Goal: Information Seeking & Learning: Learn about a topic

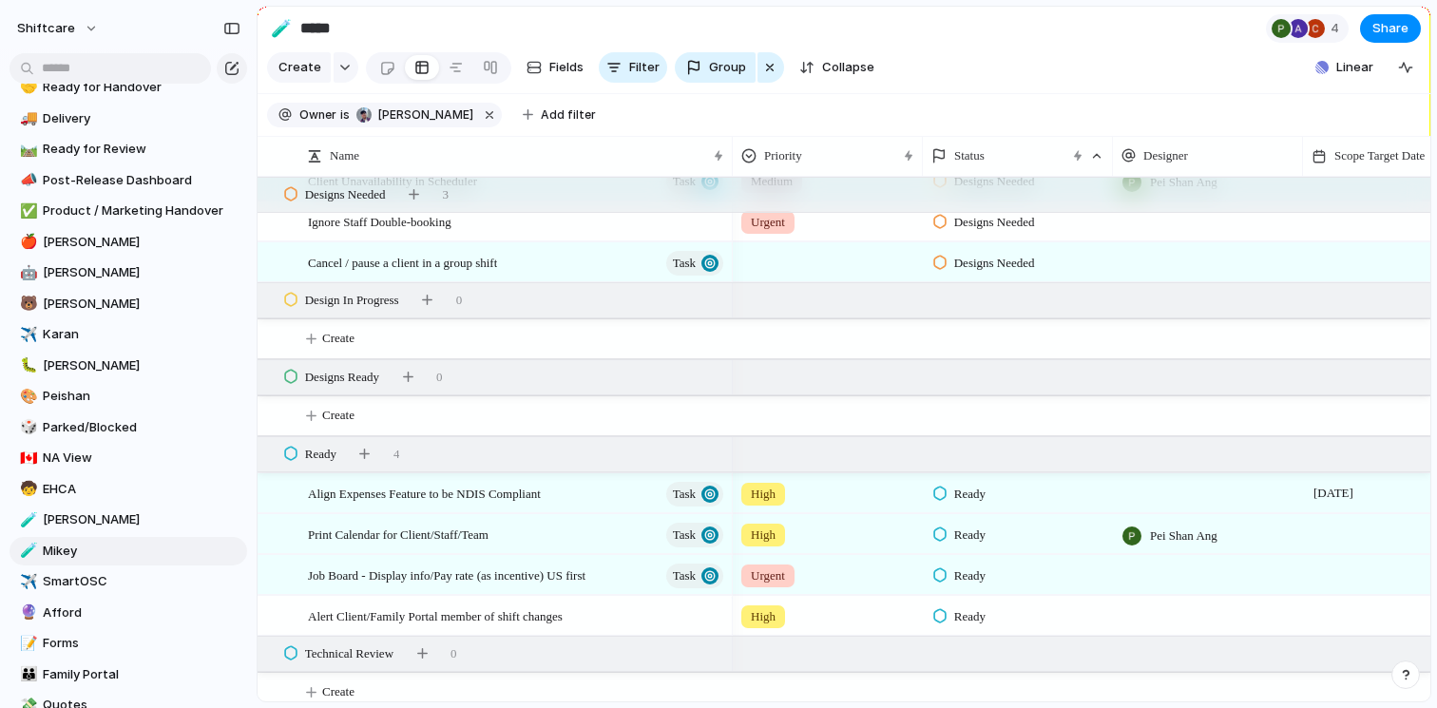
scroll to position [2264, 0]
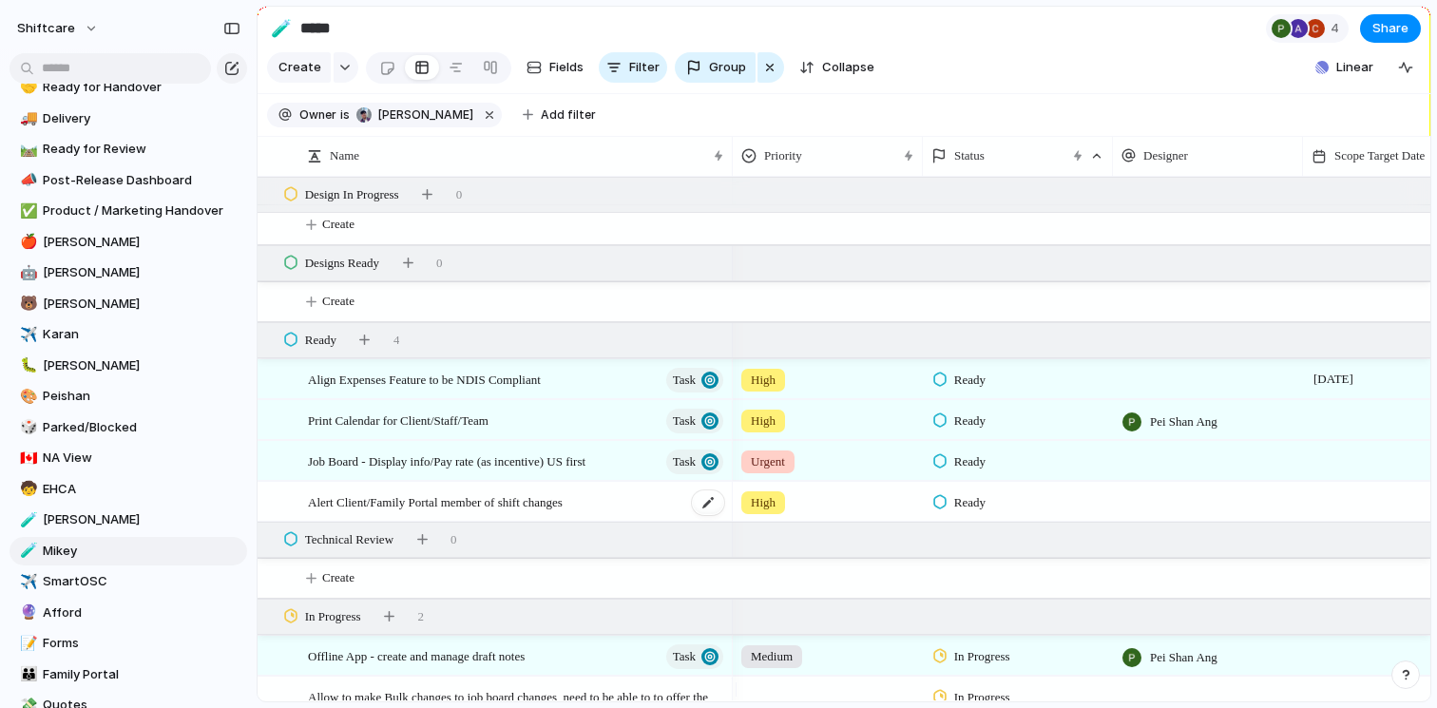
click at [531, 512] on span "Alert Client/Family Portal member of shift changes" at bounding box center [435, 501] width 255 height 22
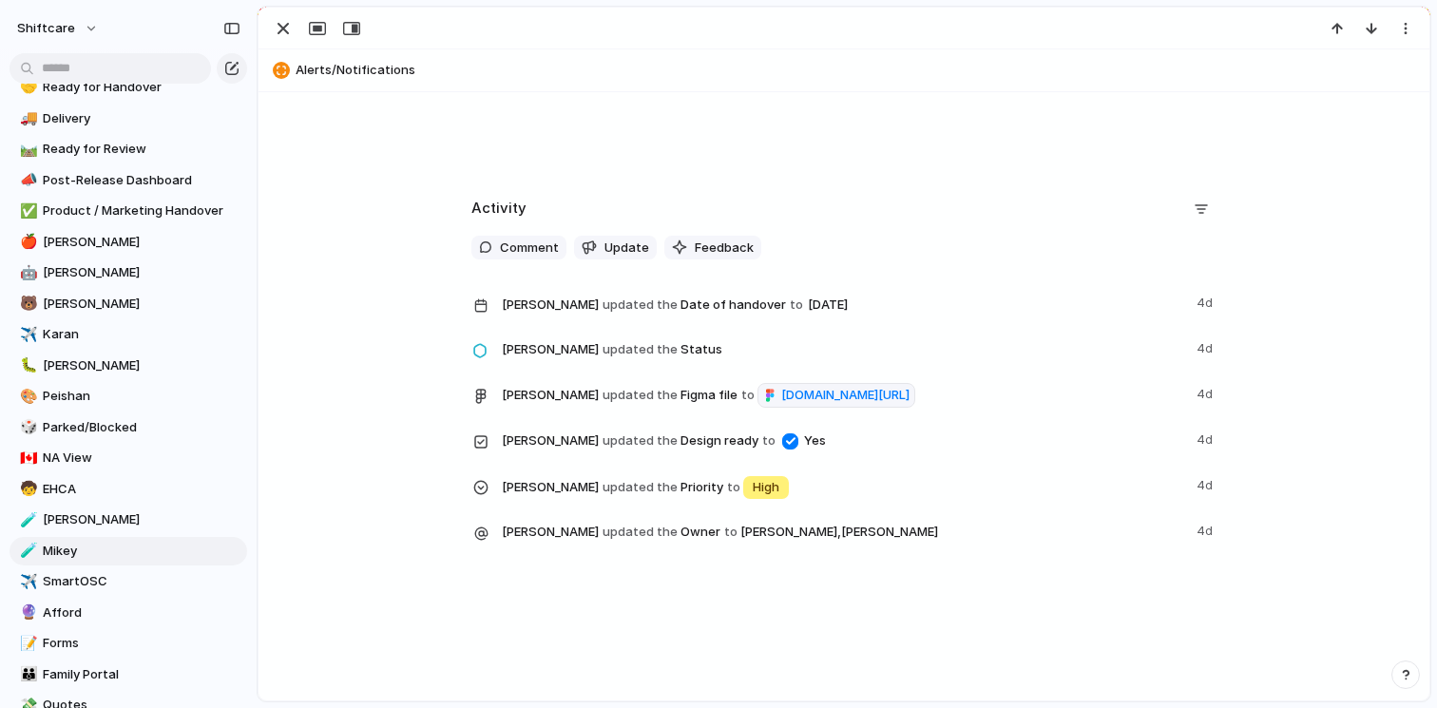
scroll to position [913, 0]
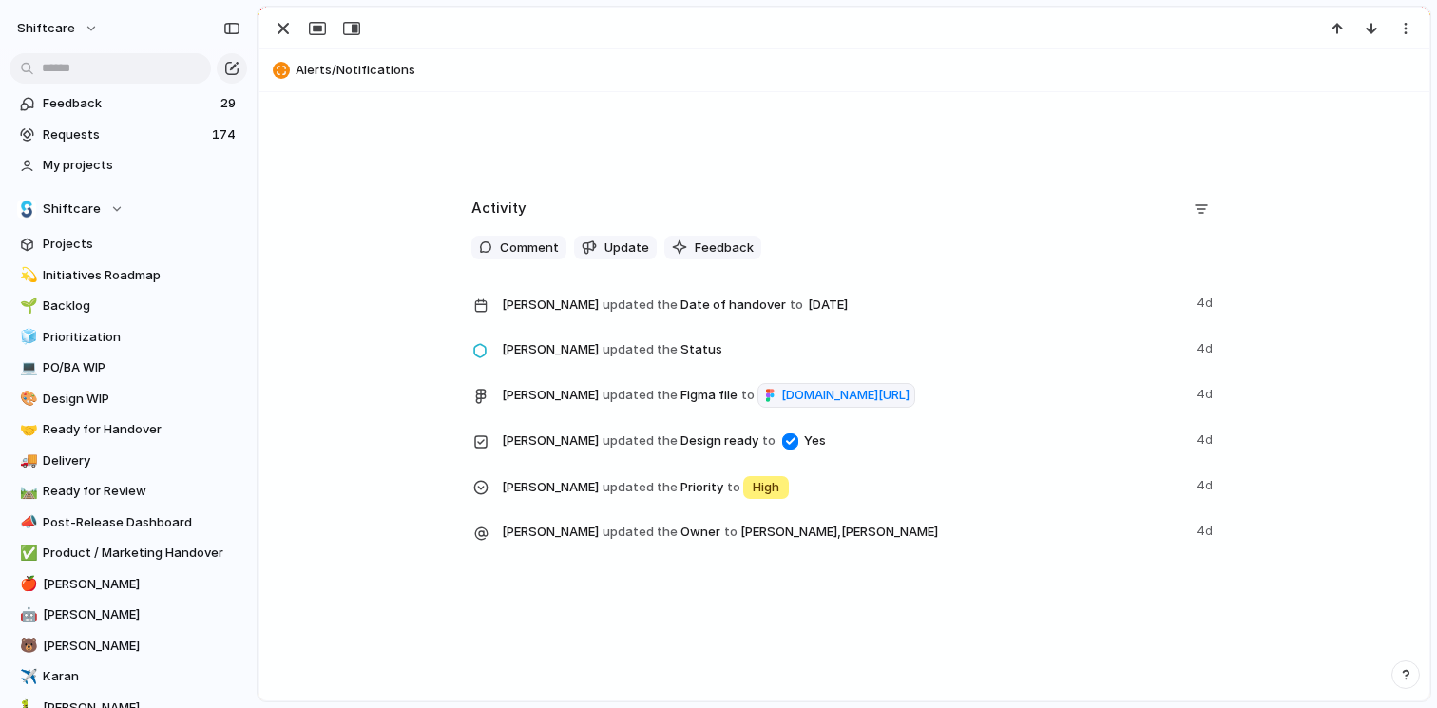
scroll to position [913, 0]
click at [274, 29] on div "button" at bounding box center [283, 28] width 23 height 23
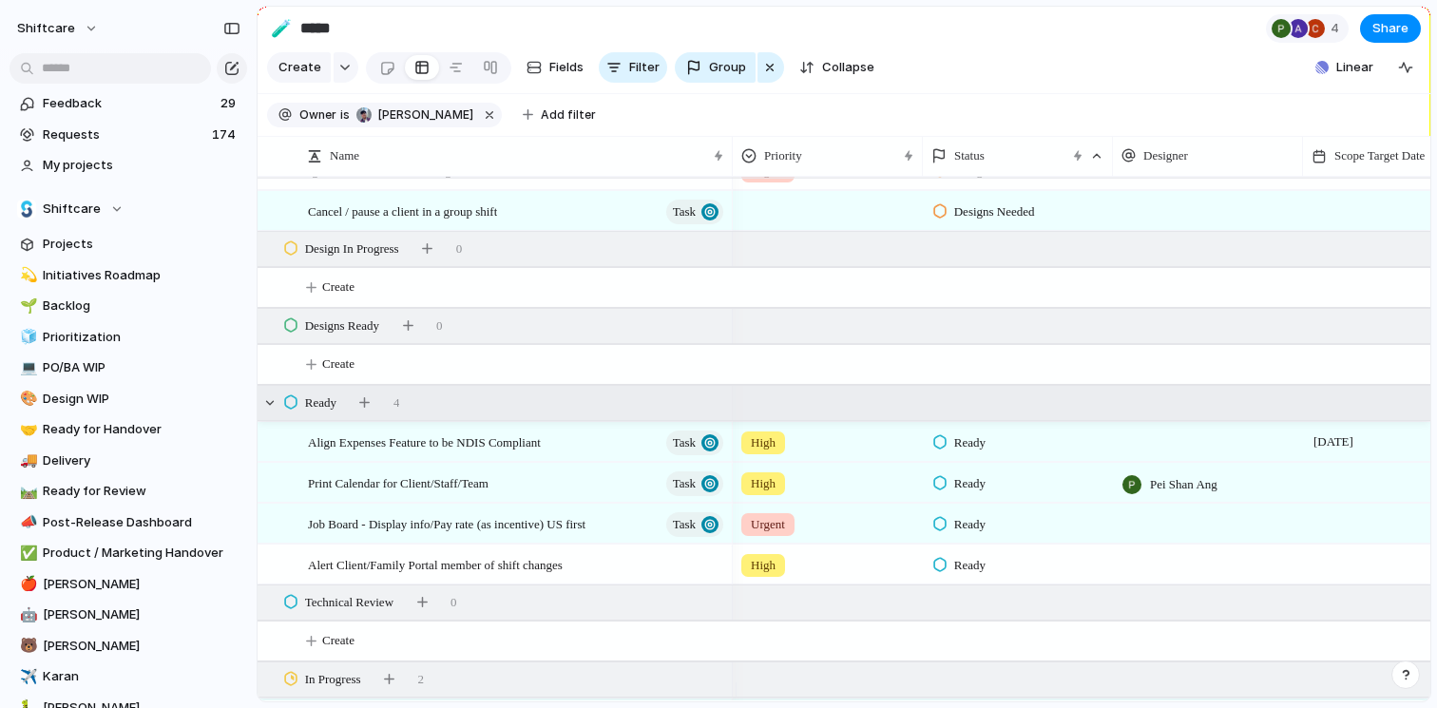
scroll to position [2257, 0]
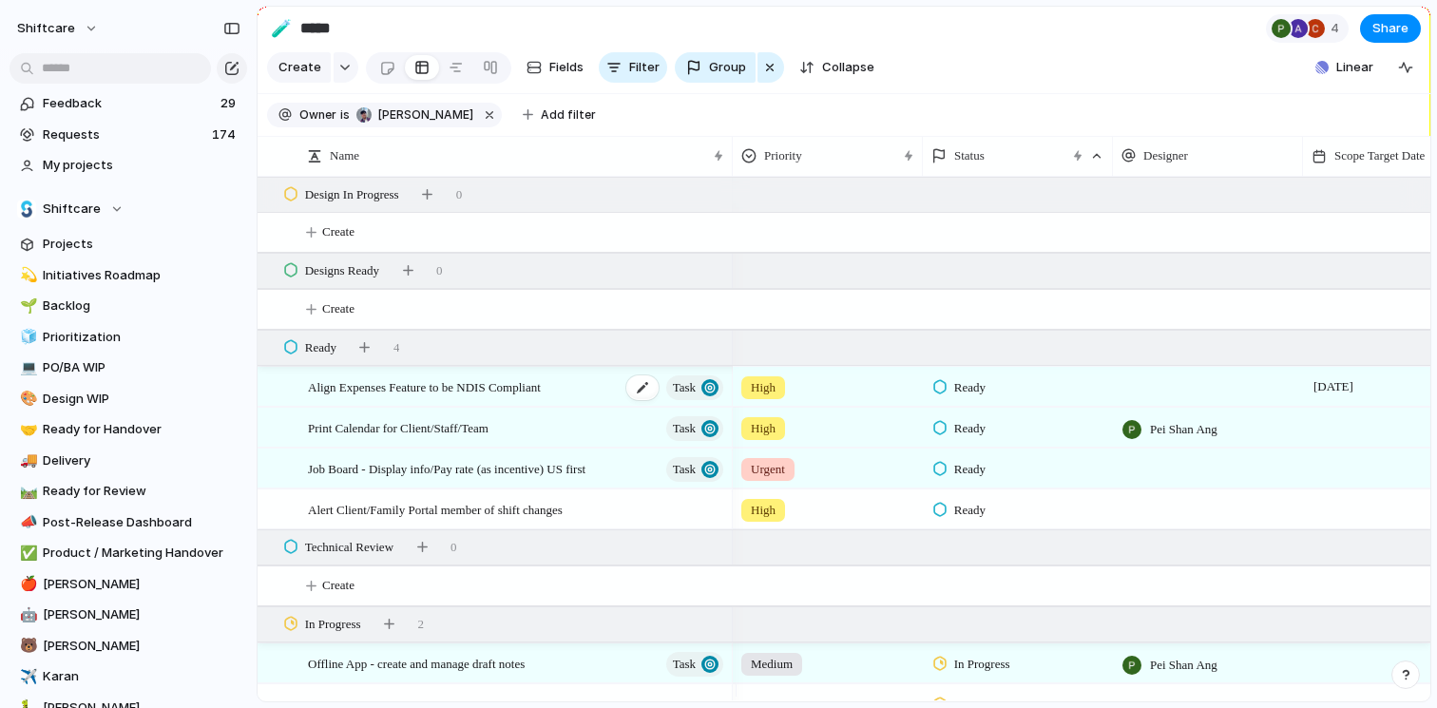
click at [601, 404] on div "Align Expenses Feature to be NDIS Compliant Task" at bounding box center [517, 387] width 418 height 39
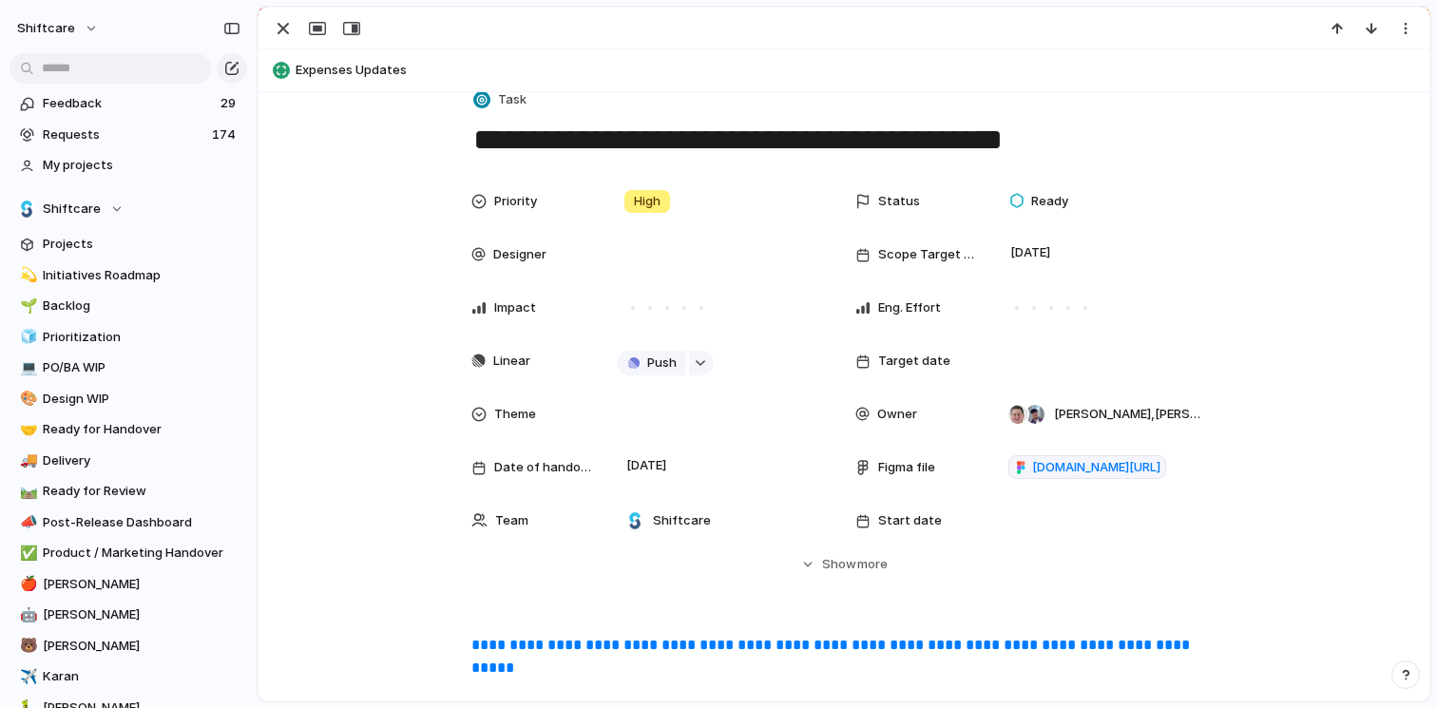
scroll to position [822, 0]
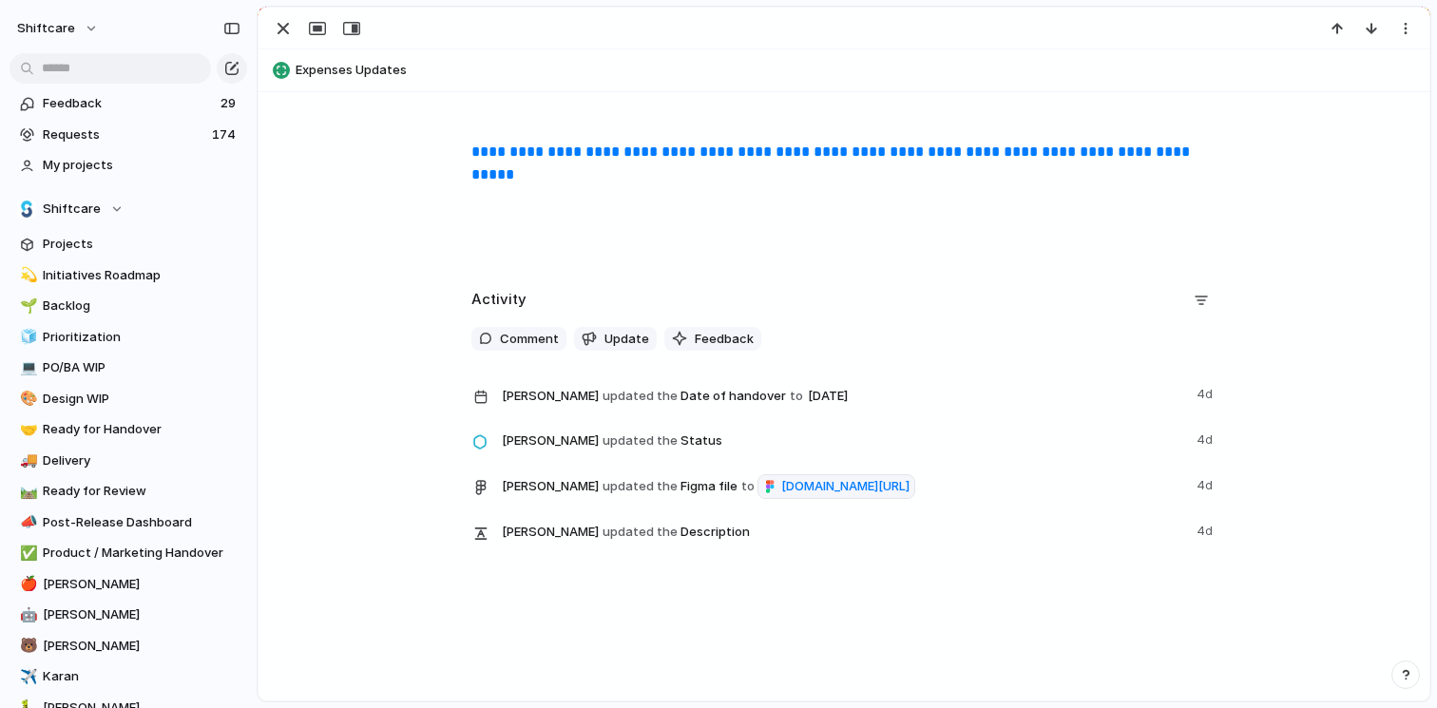
scroll to position [822, 0]
click at [281, 22] on div "button" at bounding box center [283, 28] width 23 height 23
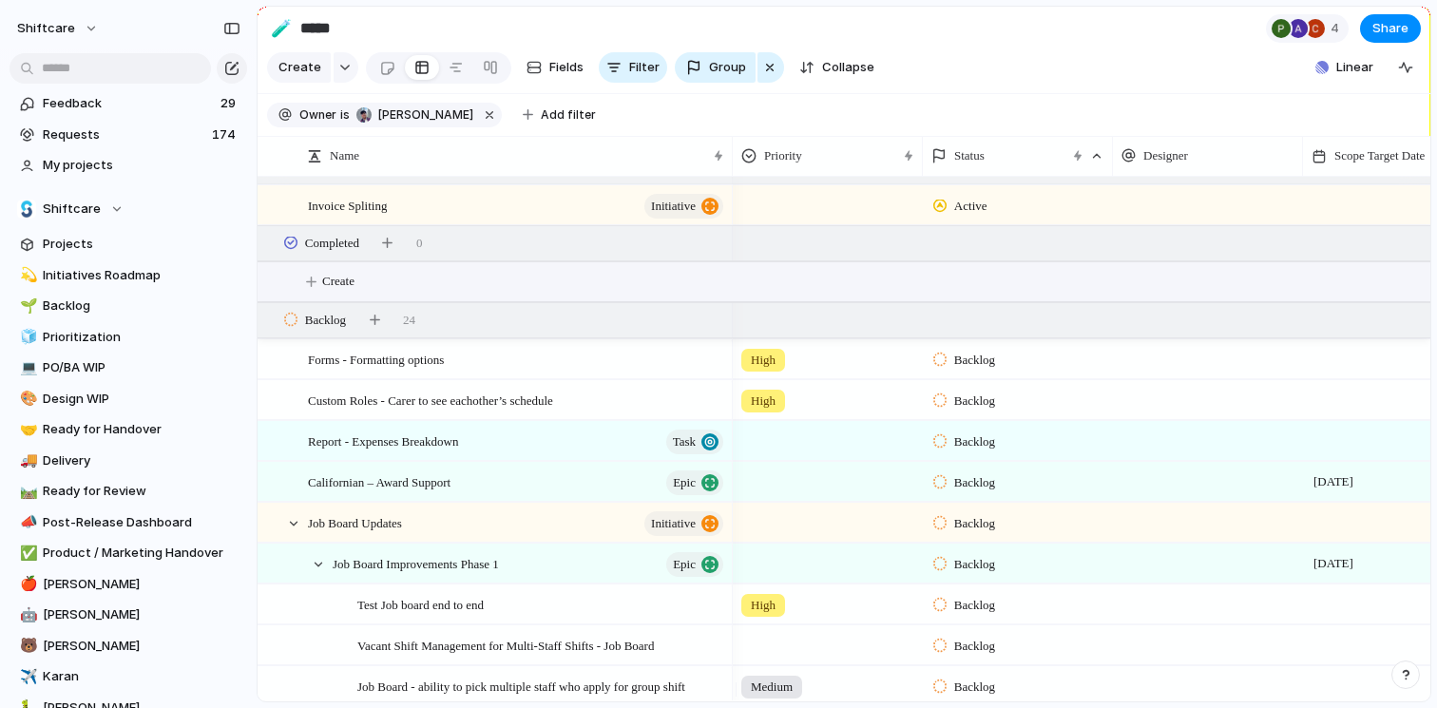
scroll to position [228, 0]
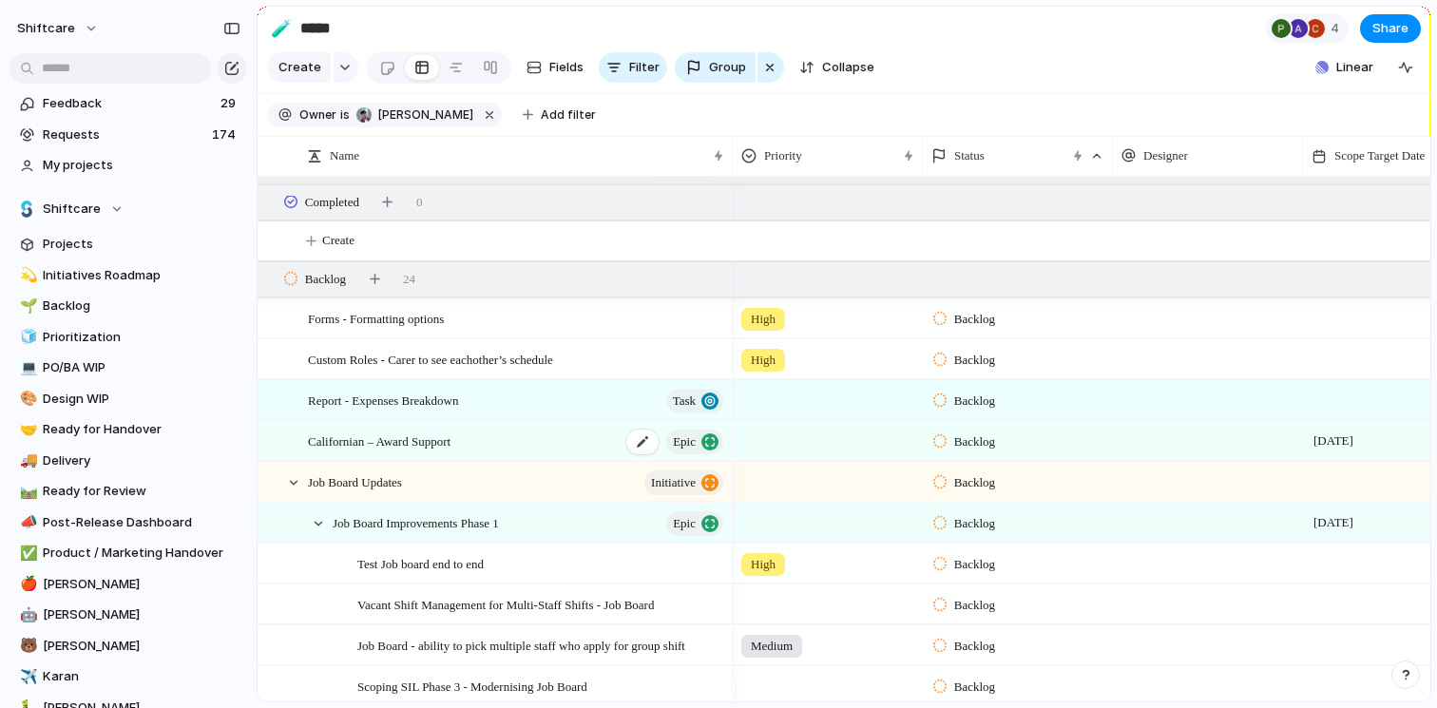
click at [555, 445] on div "Californian – Award Support Epic" at bounding box center [517, 441] width 418 height 39
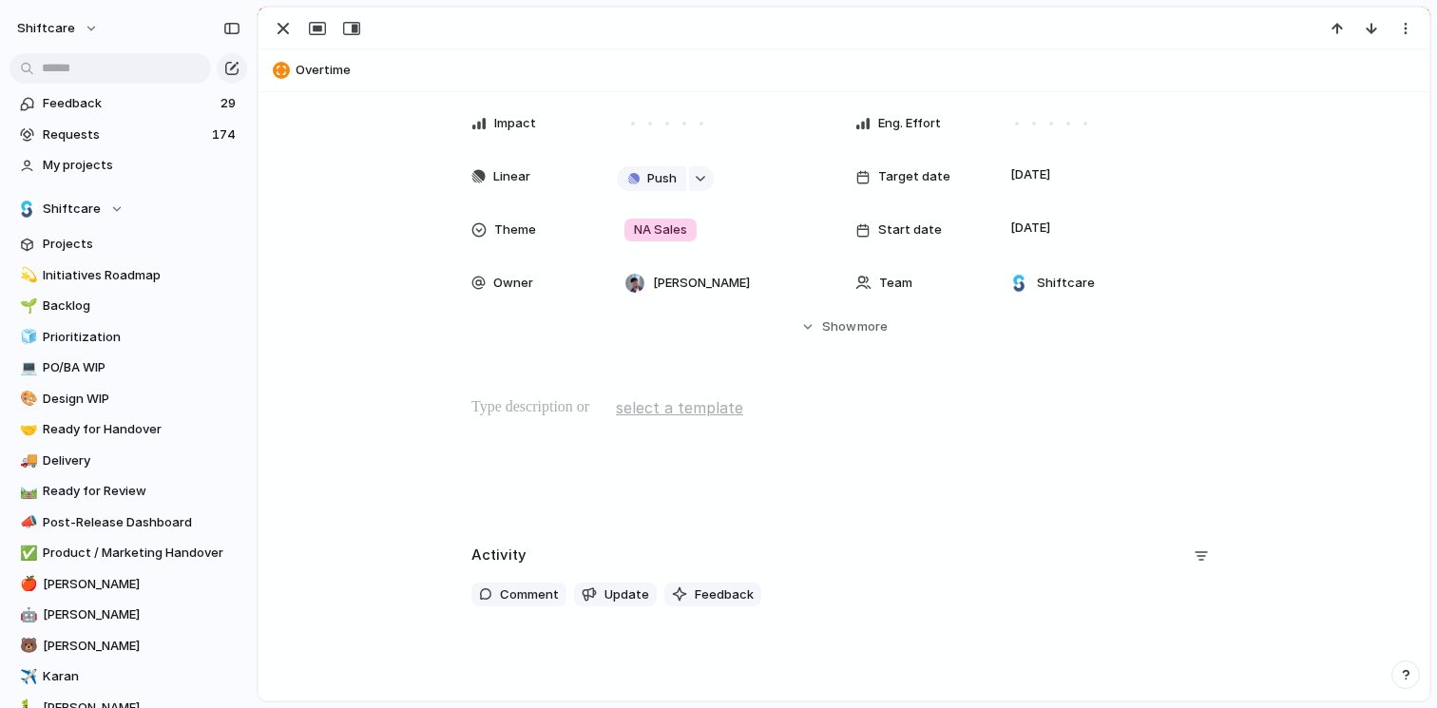
scroll to position [272, 0]
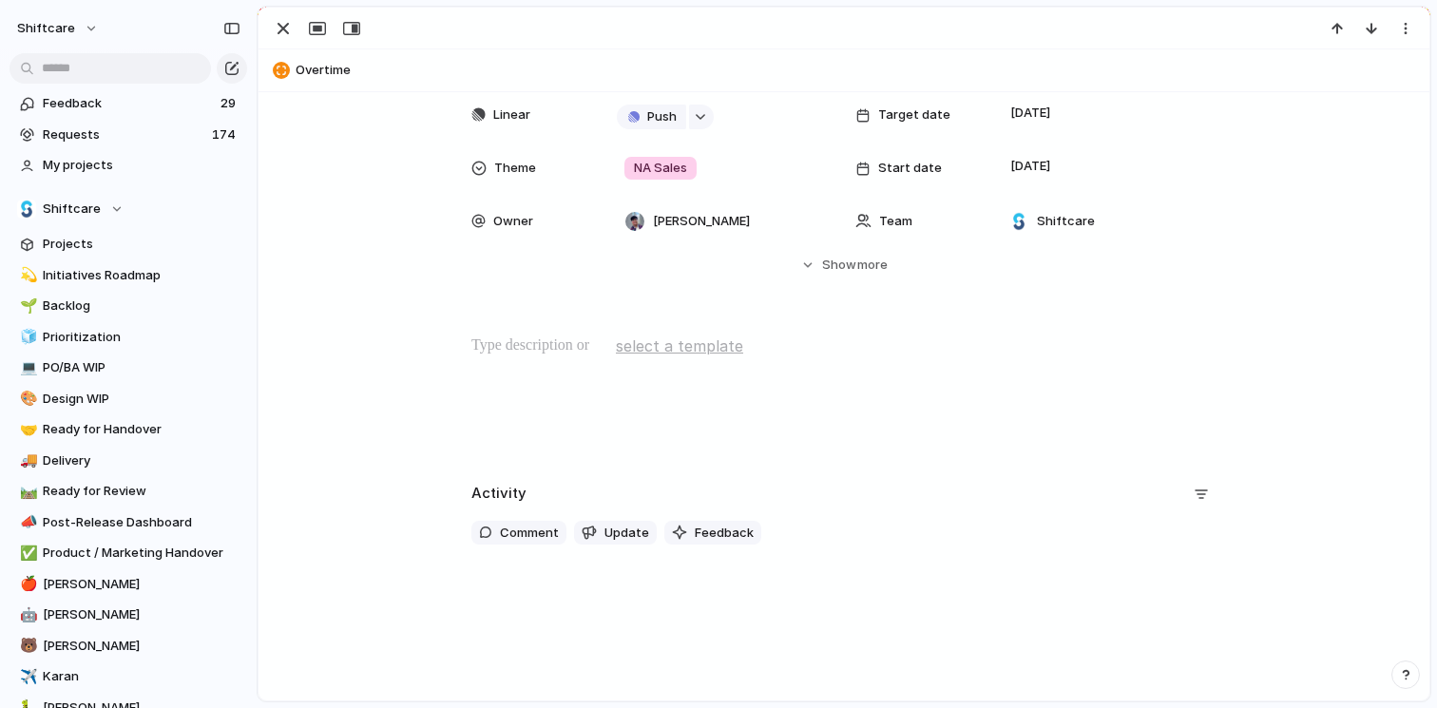
click at [800, 246] on div "Priority Status Backlog Designer Scope Target Date 8 August Impact Eng. Effort …" at bounding box center [843, 105] width 1125 height 338
click at [801, 263] on button "Hide Show more" at bounding box center [843, 265] width 745 height 34
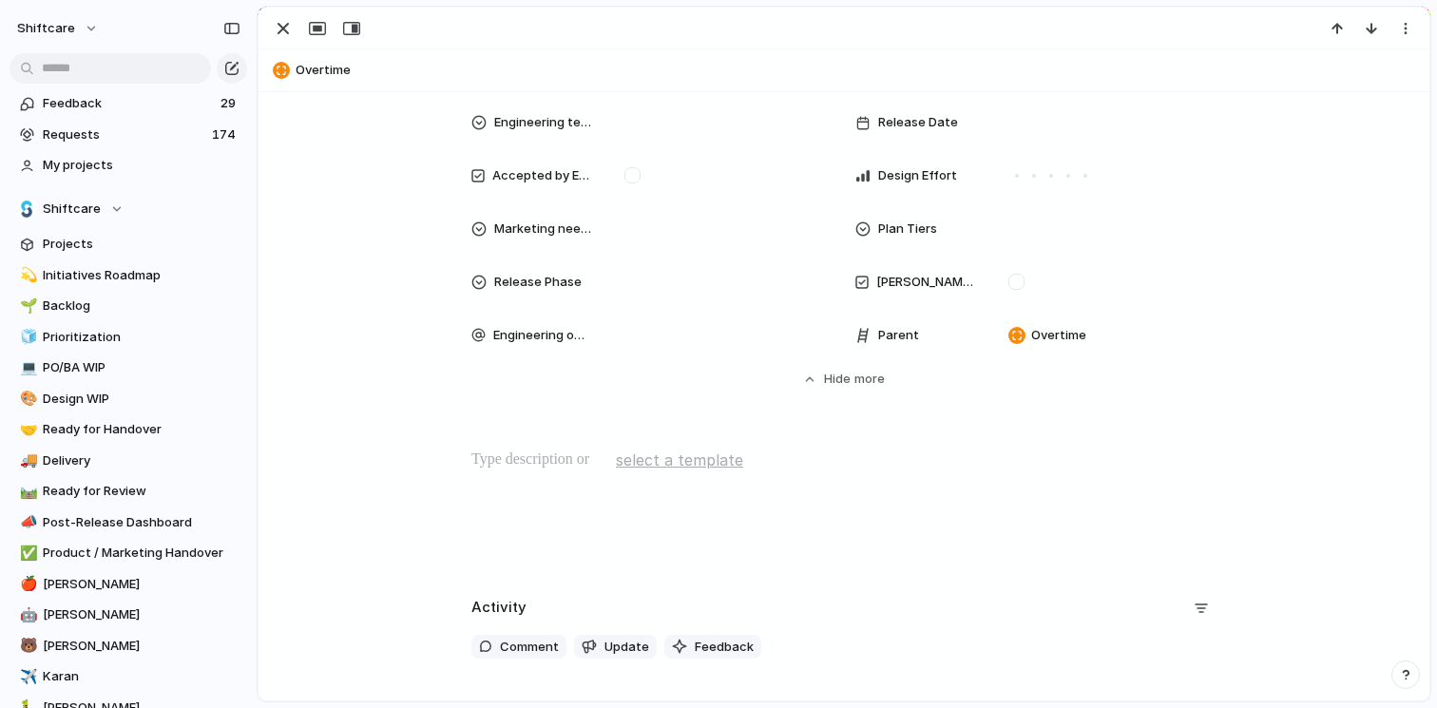
scroll to position [911, 0]
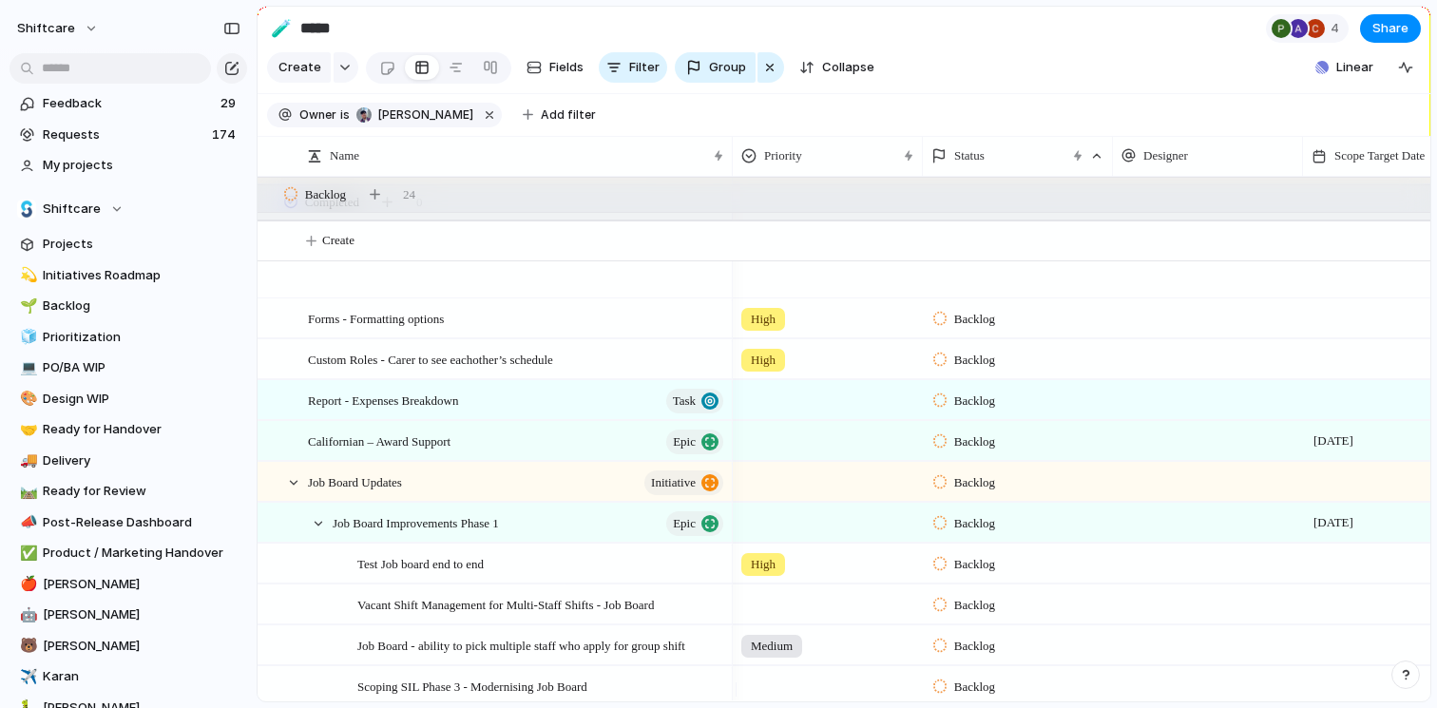
scroll to position [1064, 0]
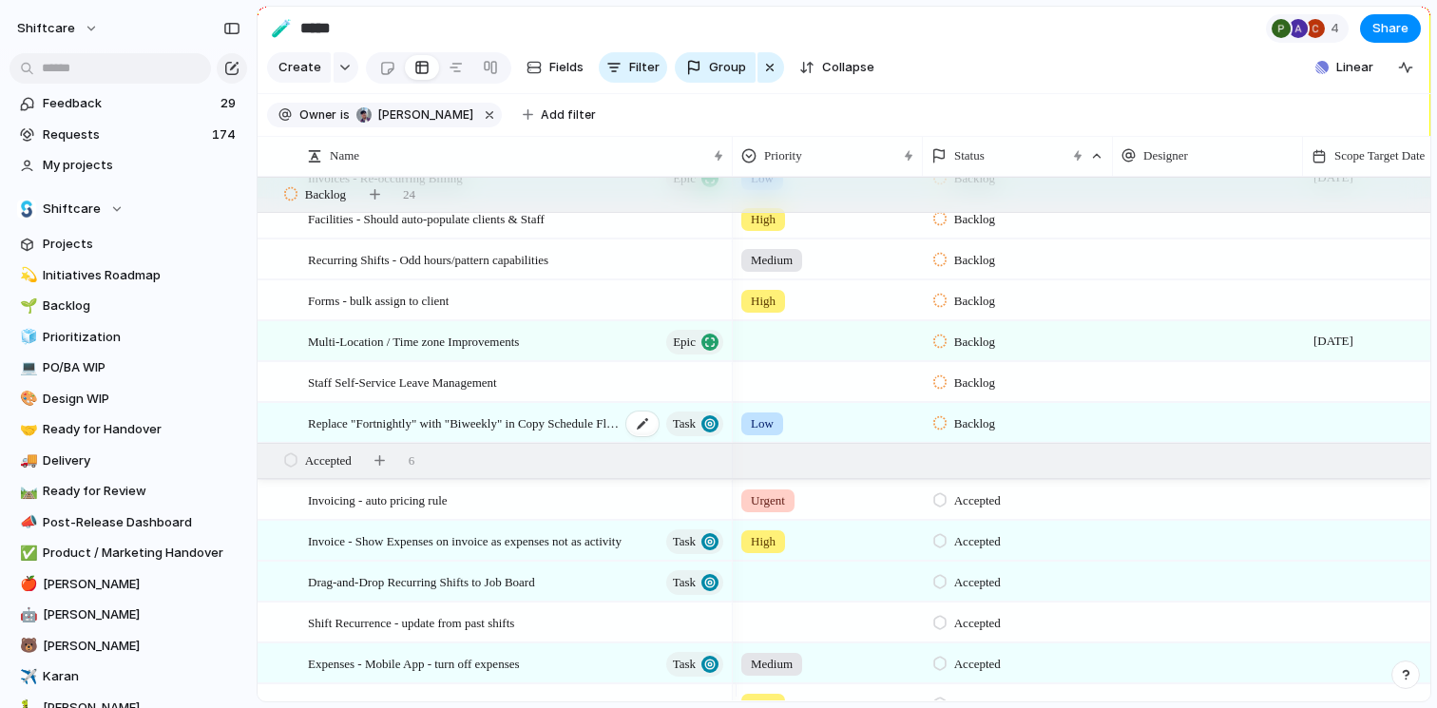
click at [565, 432] on span "Replace "Fortnightly" with "Biweekly" in Copy Schedule Flow for US and Canada" at bounding box center [464, 423] width 313 height 22
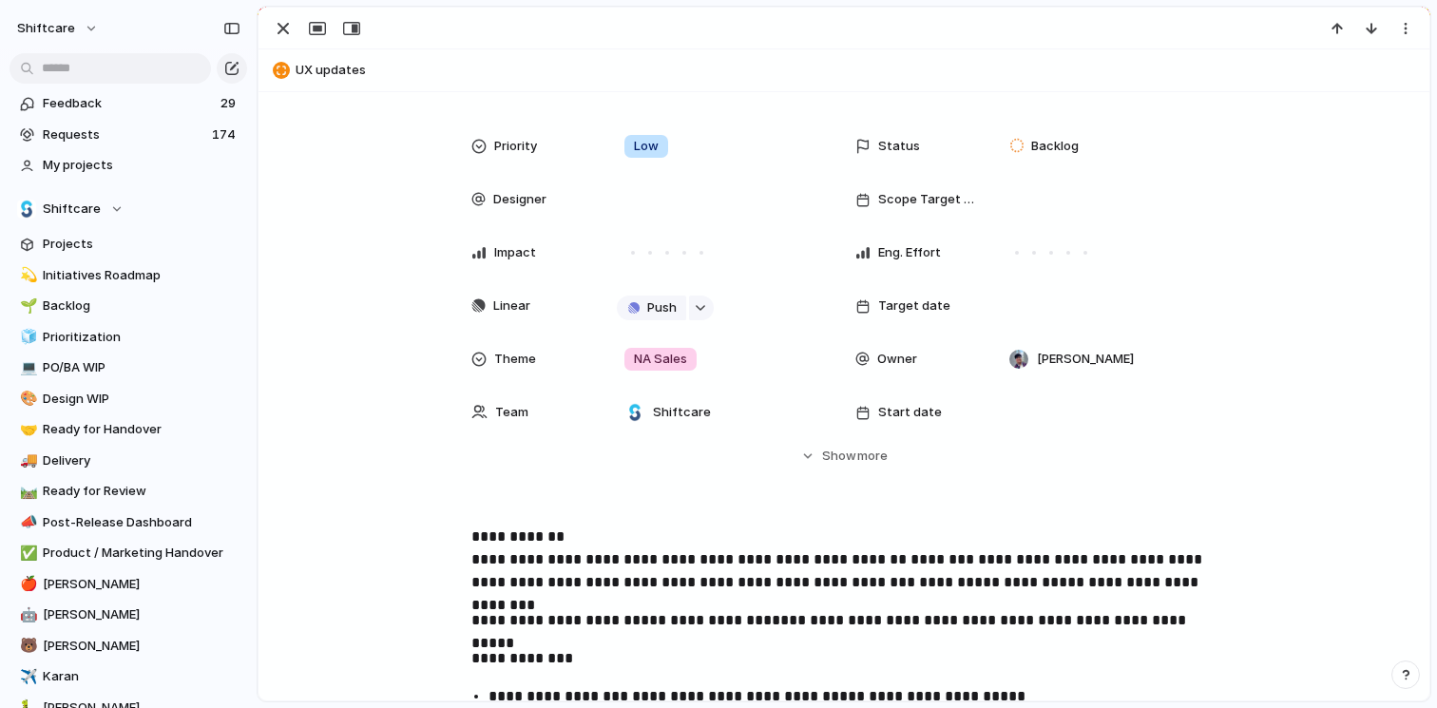
scroll to position [54, 0]
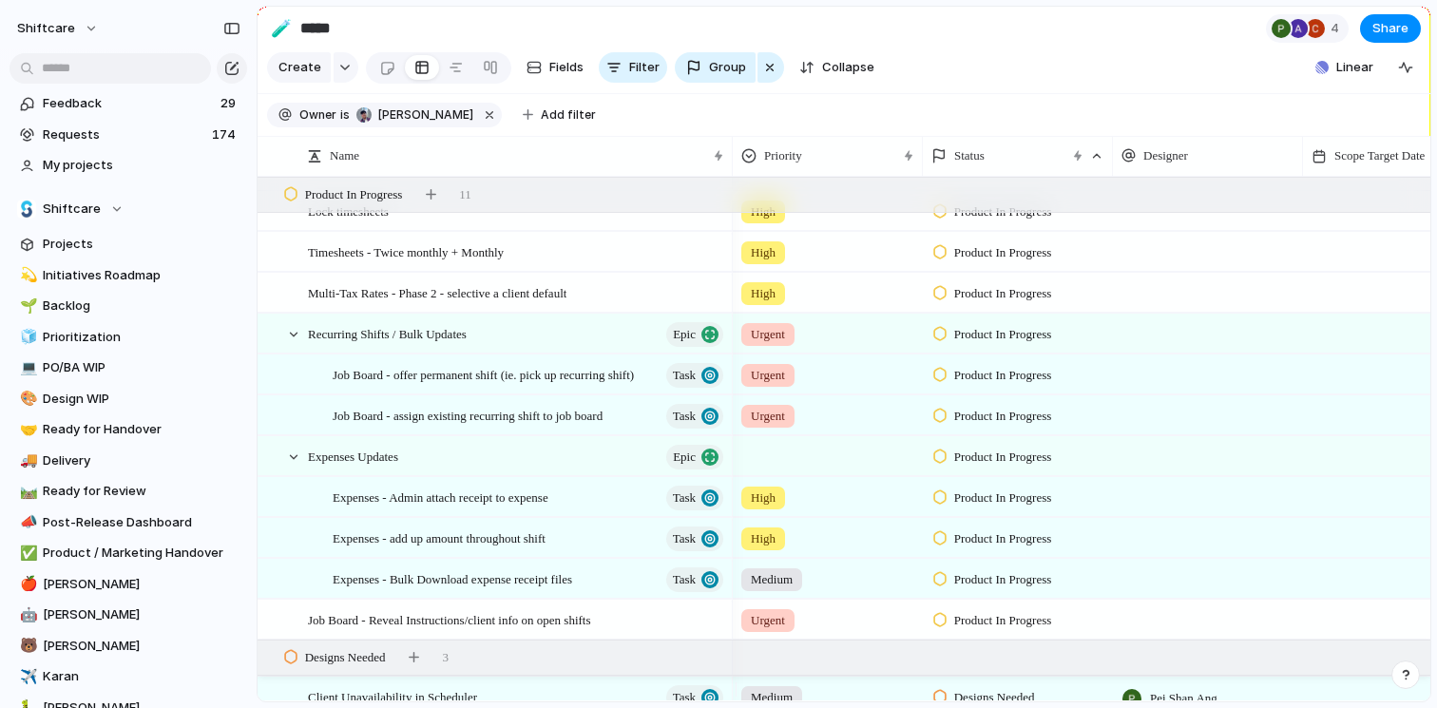
scroll to position [1731, 0]
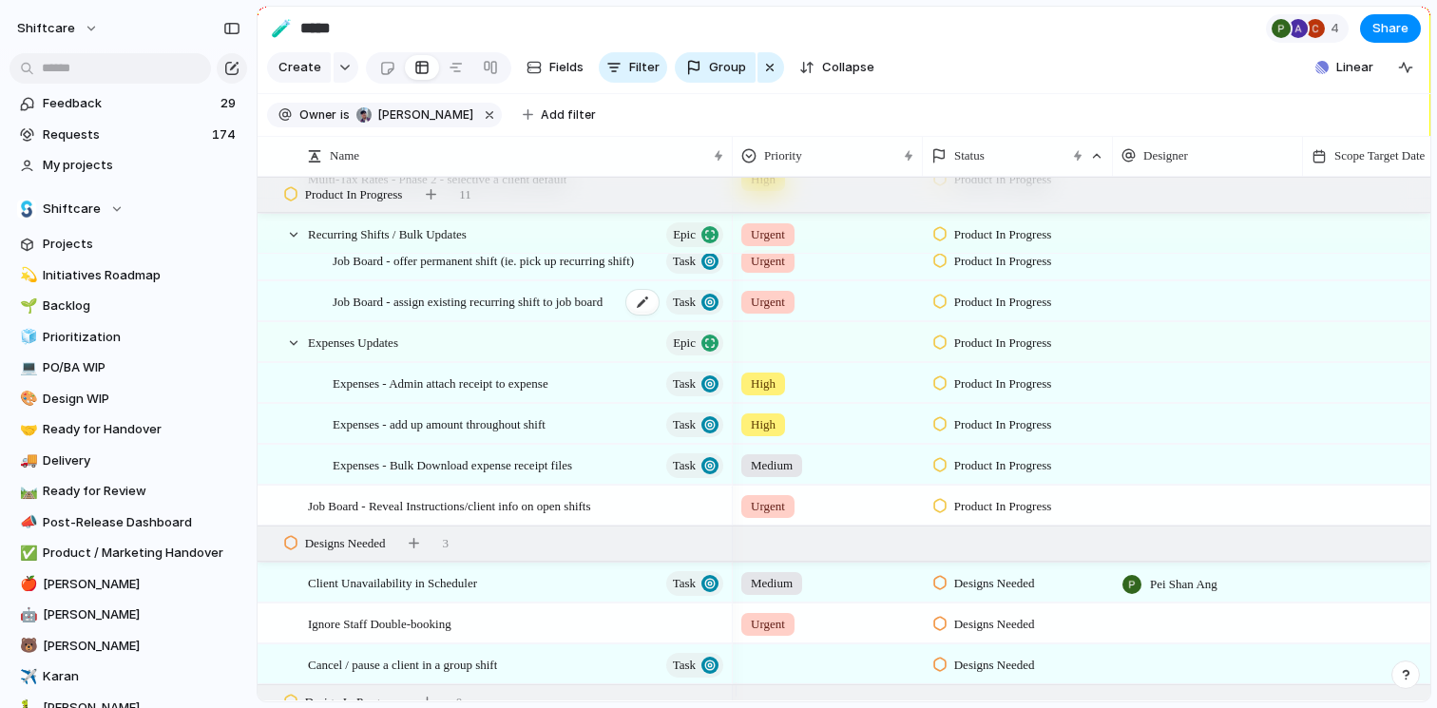
click at [569, 312] on span "Job Board - assign existing recurring shift to job board" at bounding box center [468, 301] width 270 height 22
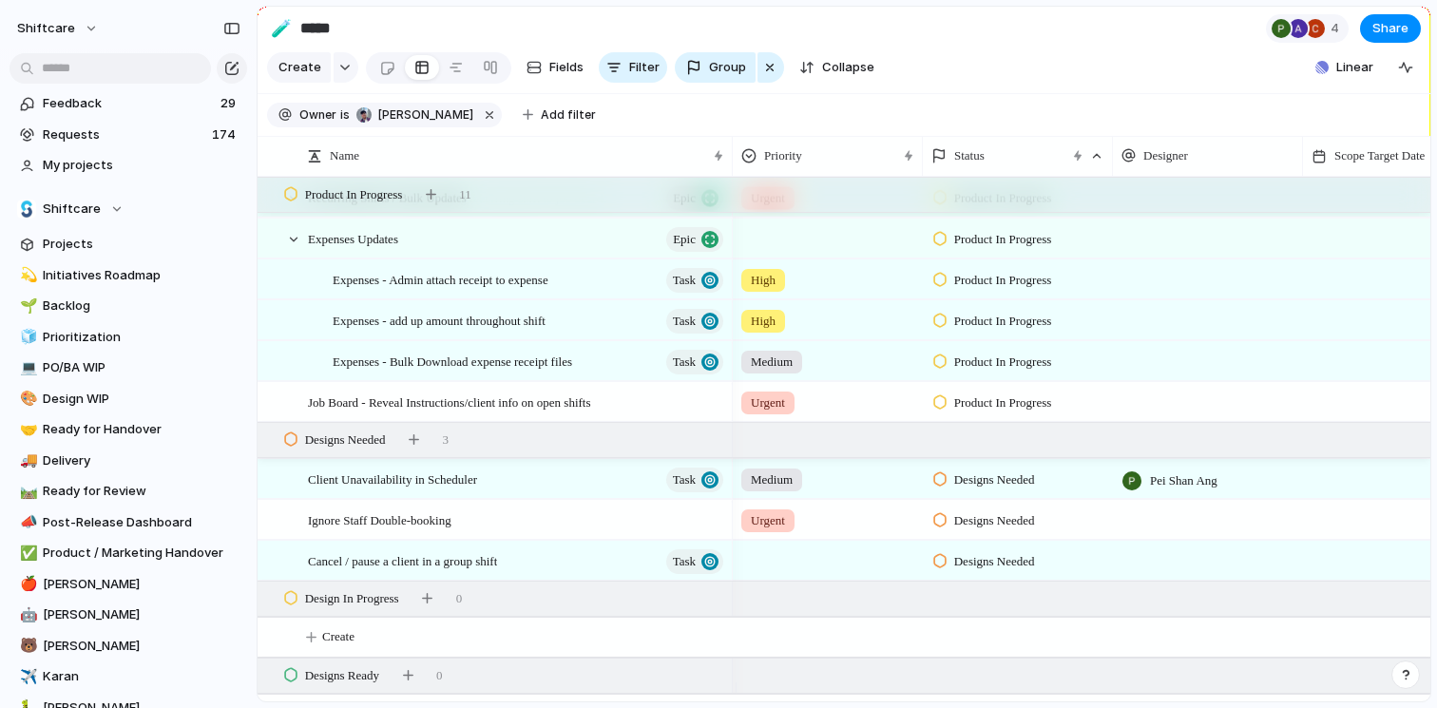
scroll to position [1862, 0]
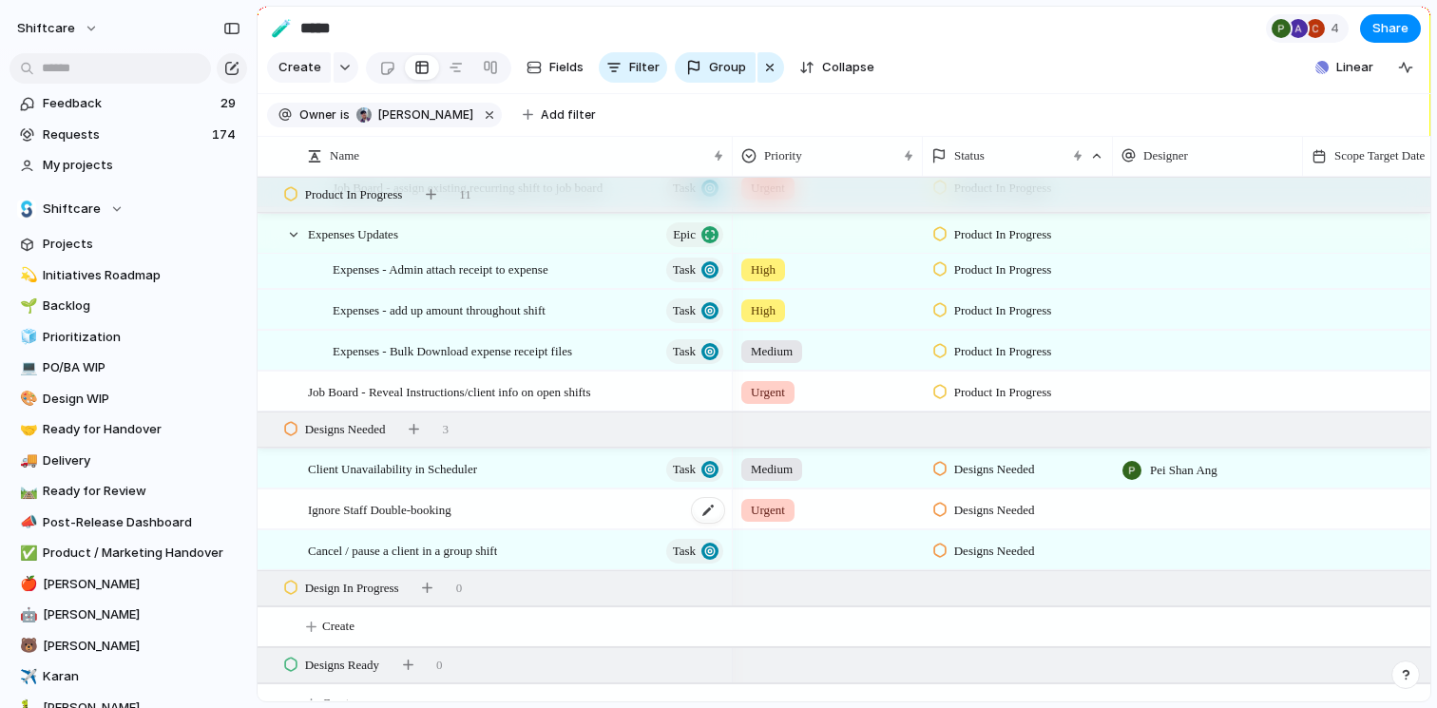
click at [612, 514] on div "Ignore Staff Double-booking" at bounding box center [517, 509] width 418 height 39
click at [579, 566] on div "Cancel / pause a client in a group shift Task" at bounding box center [517, 550] width 418 height 39
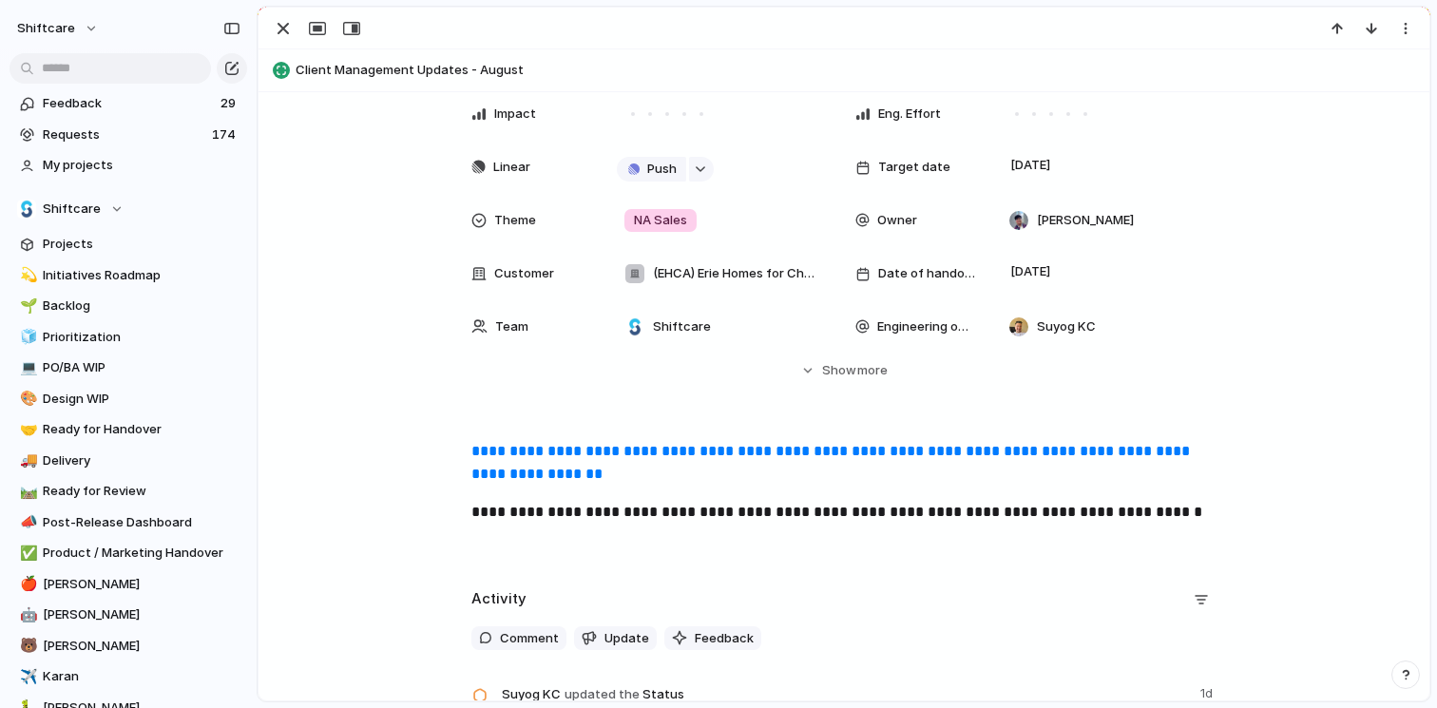
scroll to position [205, 0]
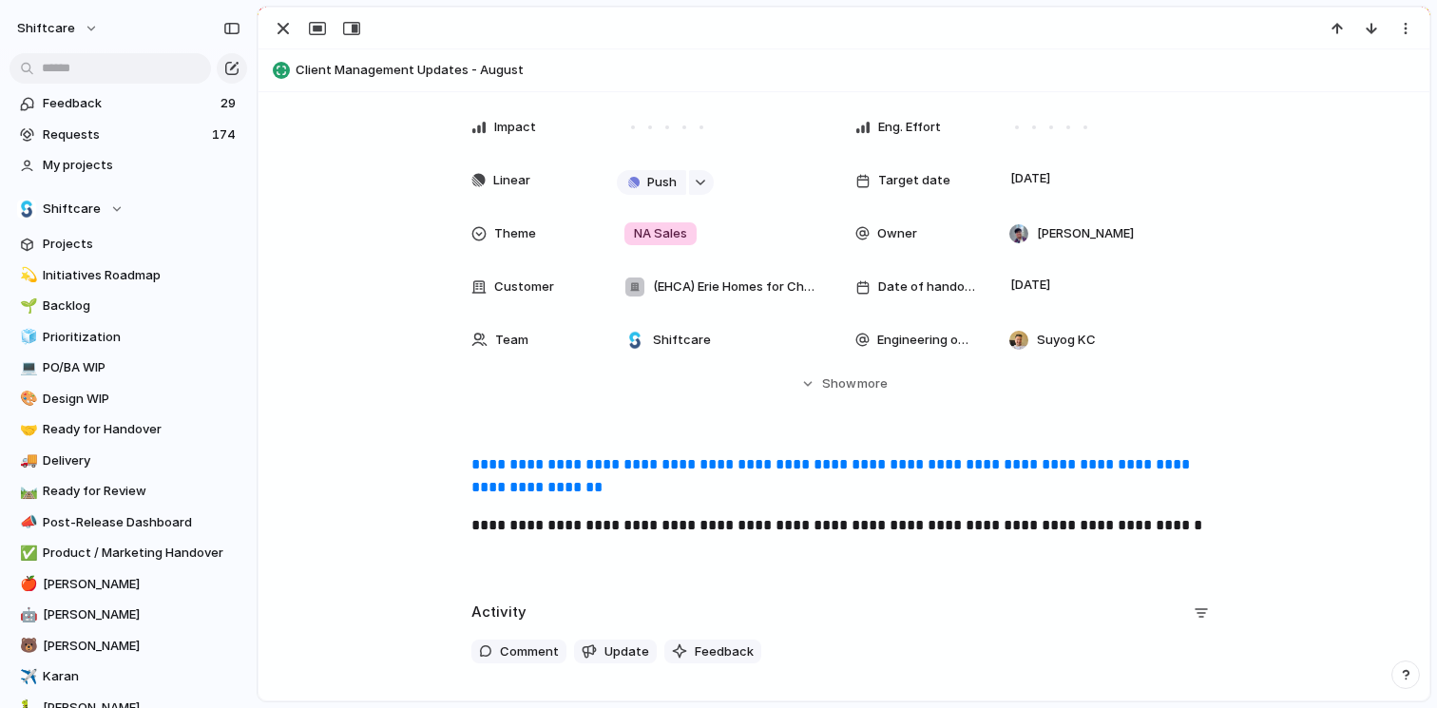
drag, startPoint x: 583, startPoint y: 592, endPoint x: 595, endPoint y: 590, distance: 12.5
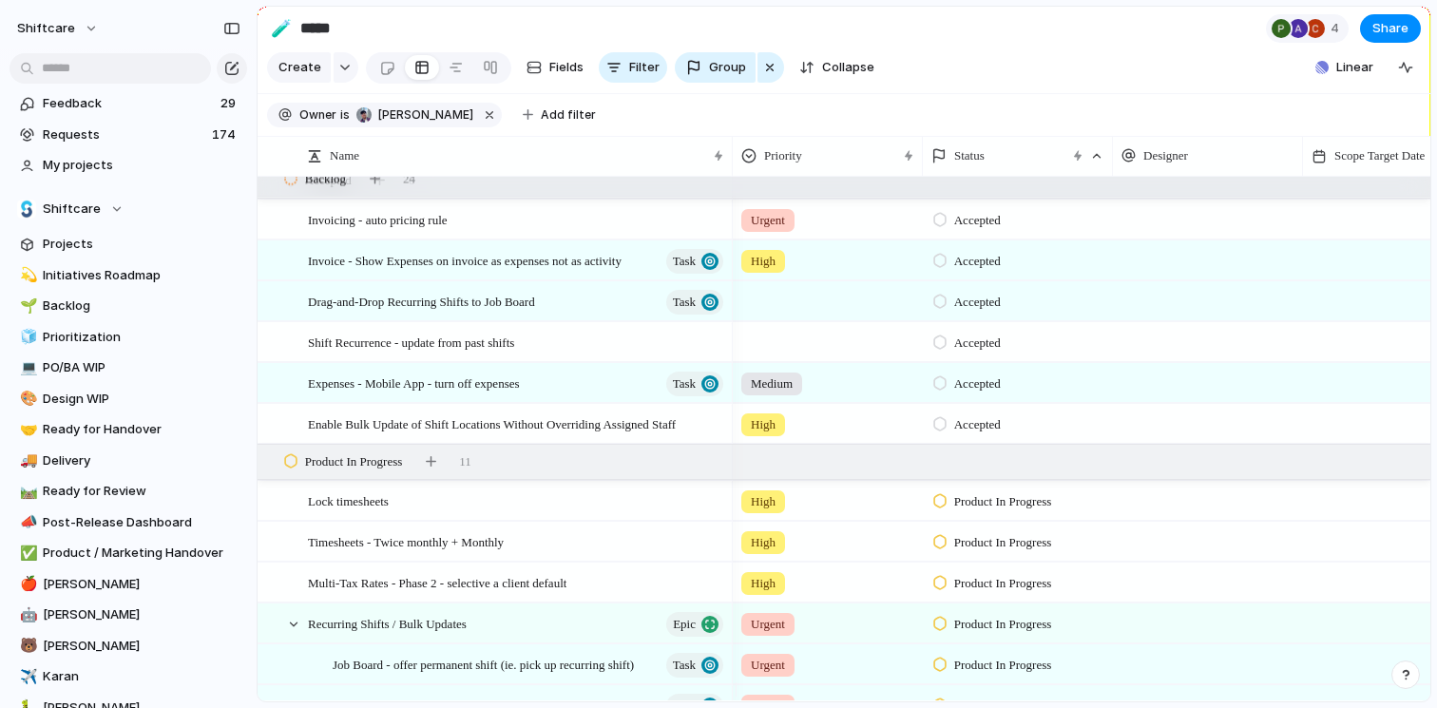
scroll to position [1292, 0]
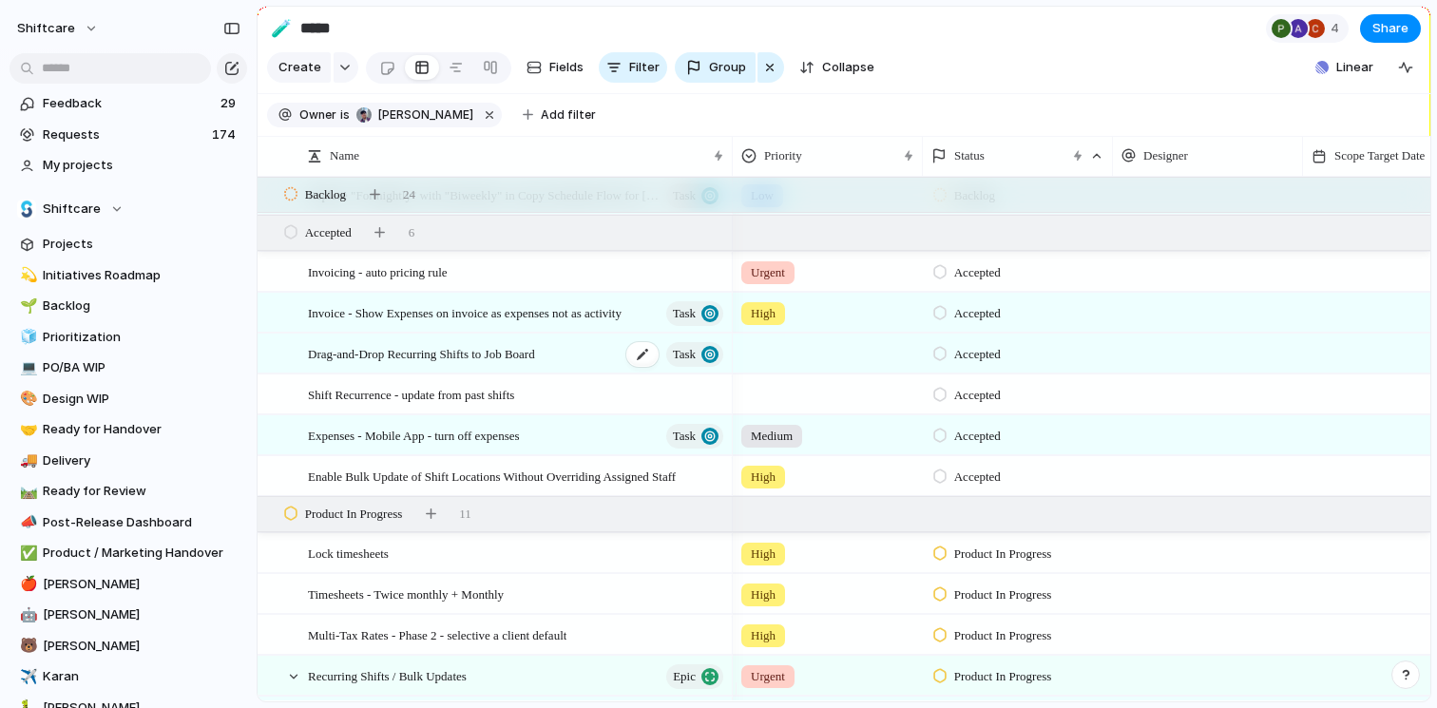
click at [594, 373] on div "Drag-and-Drop Recurring Shifts to Job Board Task" at bounding box center [517, 354] width 418 height 39
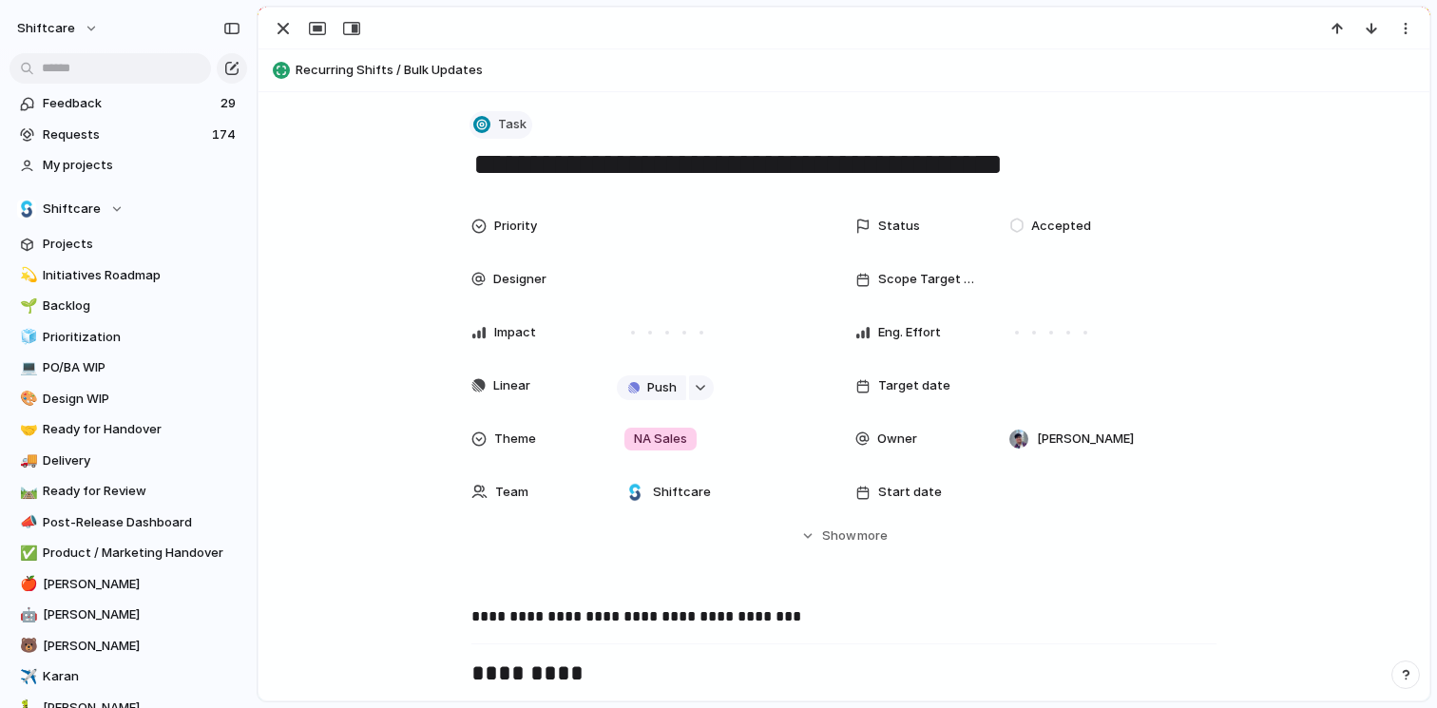
click at [509, 117] on span "Task" at bounding box center [512, 124] width 29 height 19
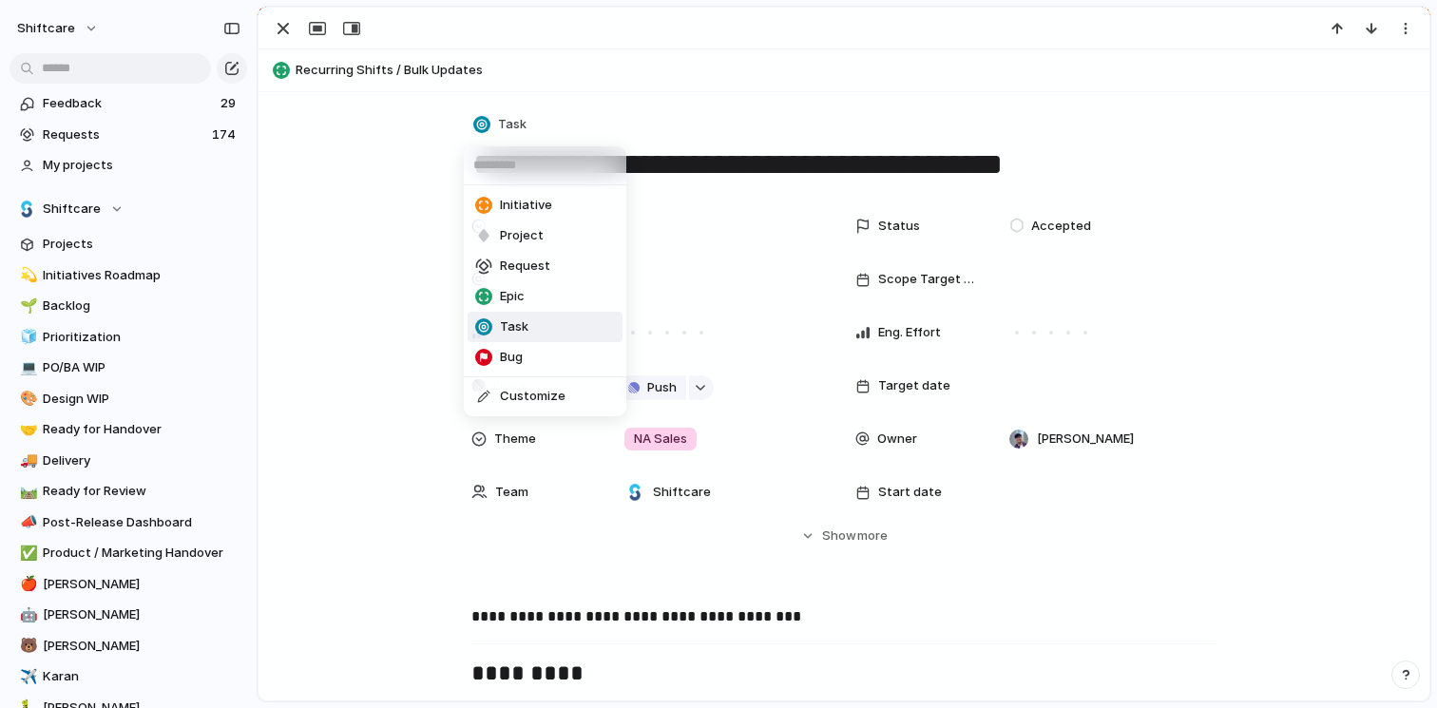
click at [419, 205] on div "Initiative Project Request Epic Task Bug Customize" at bounding box center [718, 354] width 1437 height 708
